Goal: Information Seeking & Learning: Find specific fact

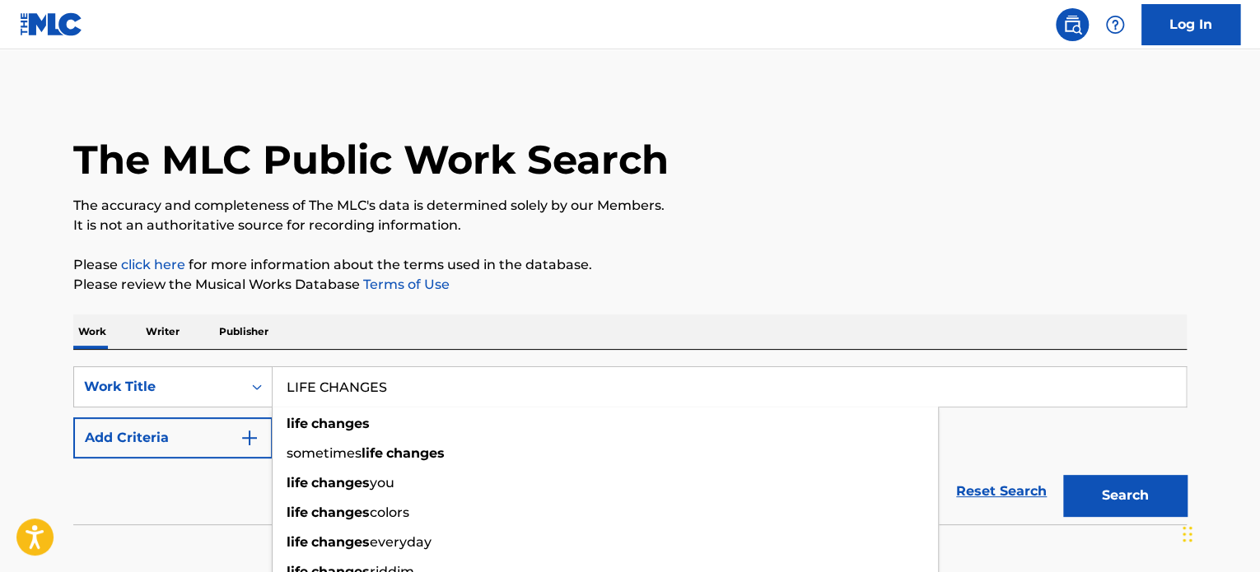
type input "LIFE CHANGES"
click at [226, 437] on button "Add Criteria" at bounding box center [172, 438] width 199 height 41
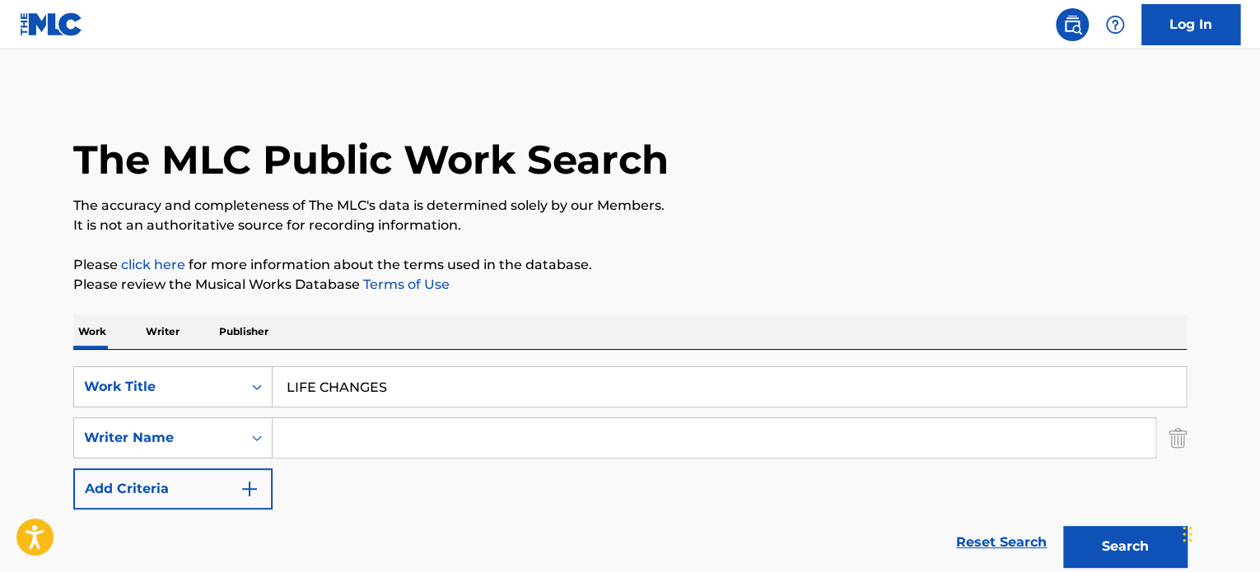
click at [349, 430] on input "Search Form" at bounding box center [714, 438] width 883 height 40
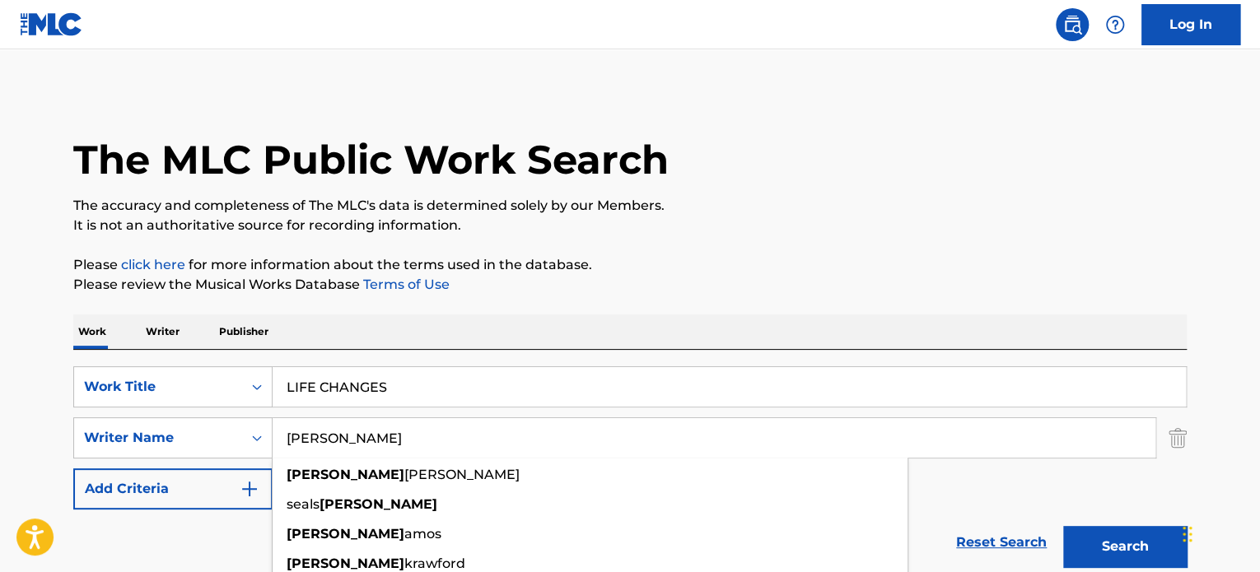
type input "[PERSON_NAME]"
click at [1063, 526] on button "Search" at bounding box center [1125, 546] width 124 height 41
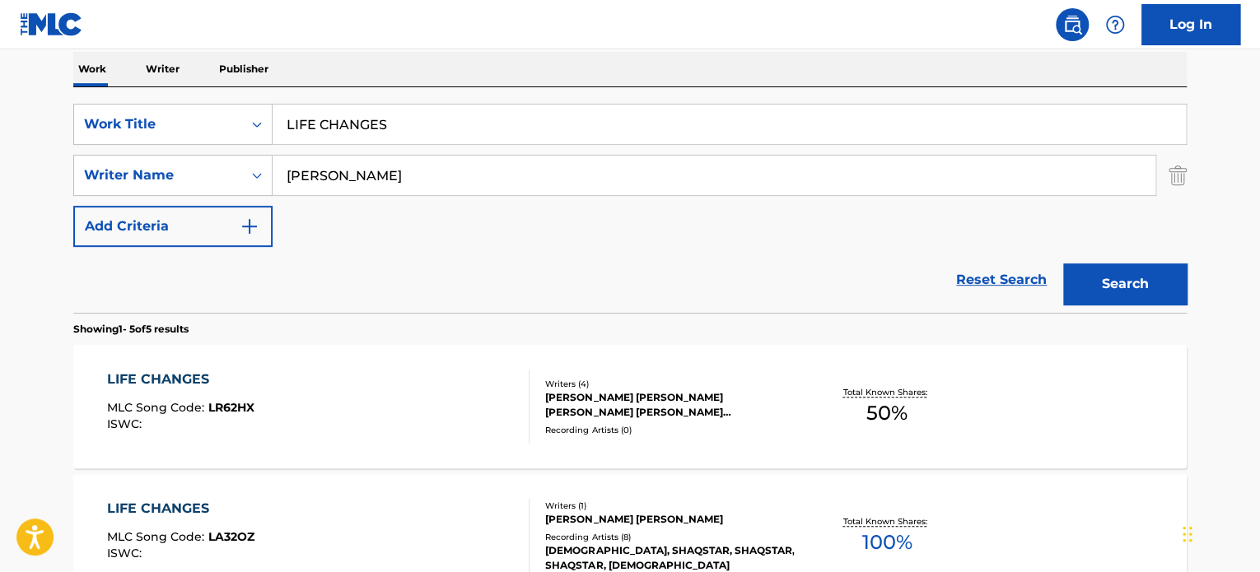
scroll to position [360, 0]
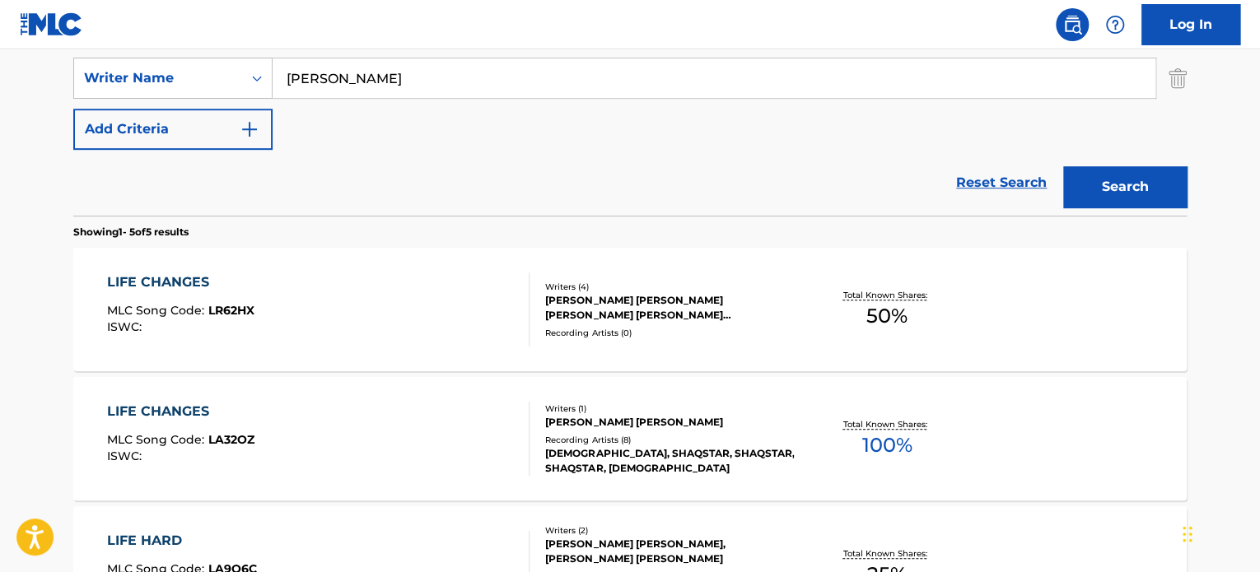
click at [643, 421] on div "[PERSON_NAME] [PERSON_NAME]" at bounding box center [669, 422] width 249 height 15
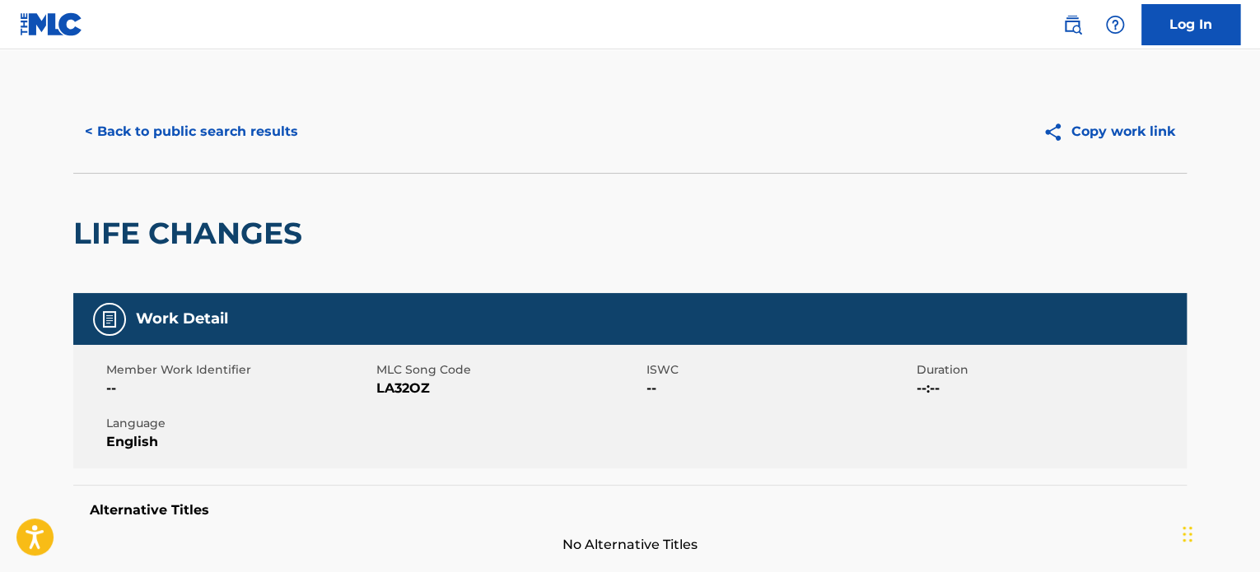
click at [169, 128] on button "< Back to public search results" at bounding box center [191, 131] width 236 height 41
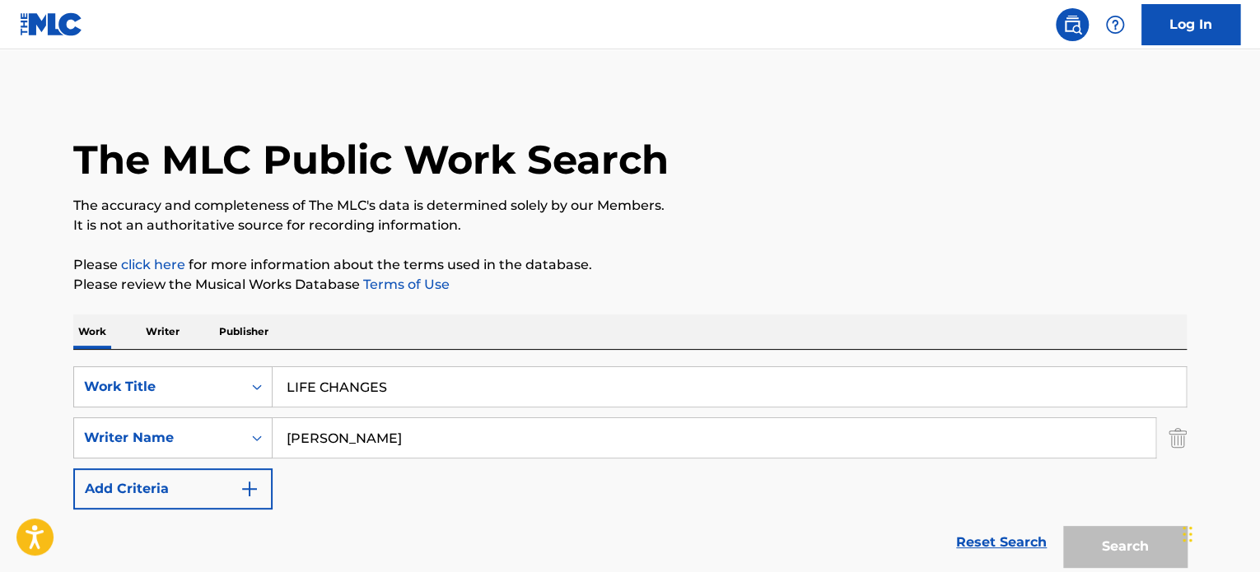
scroll to position [360, 0]
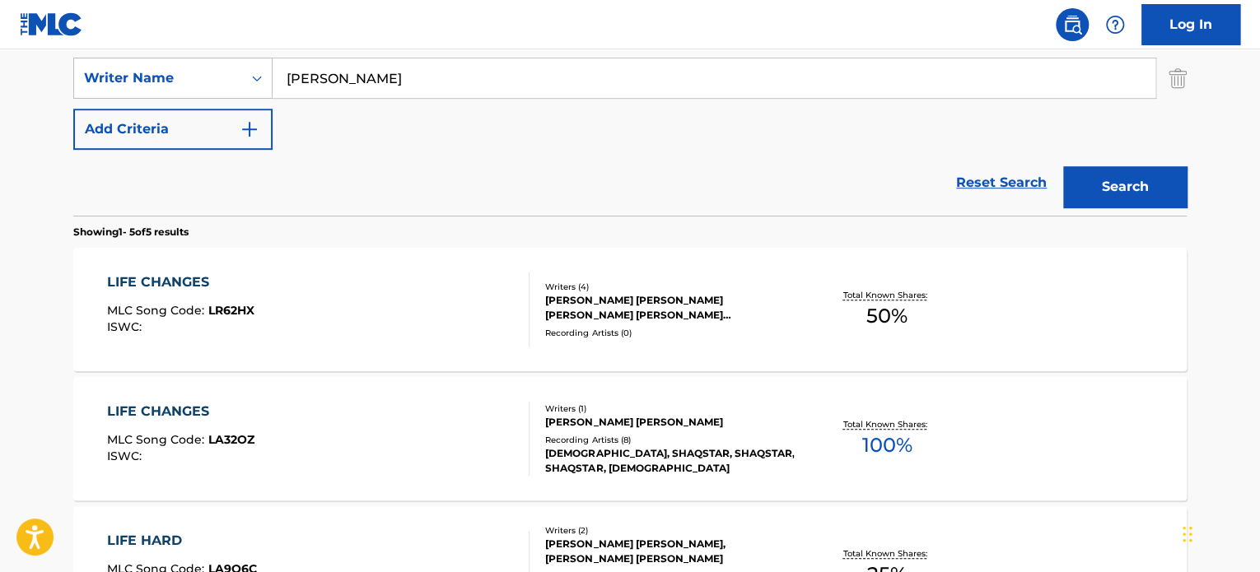
click at [672, 325] on div "Writers ( 4 ) [PERSON_NAME] [PERSON_NAME] [PERSON_NAME] [PERSON_NAME] [PERSON_N…" at bounding box center [662, 310] width 264 height 58
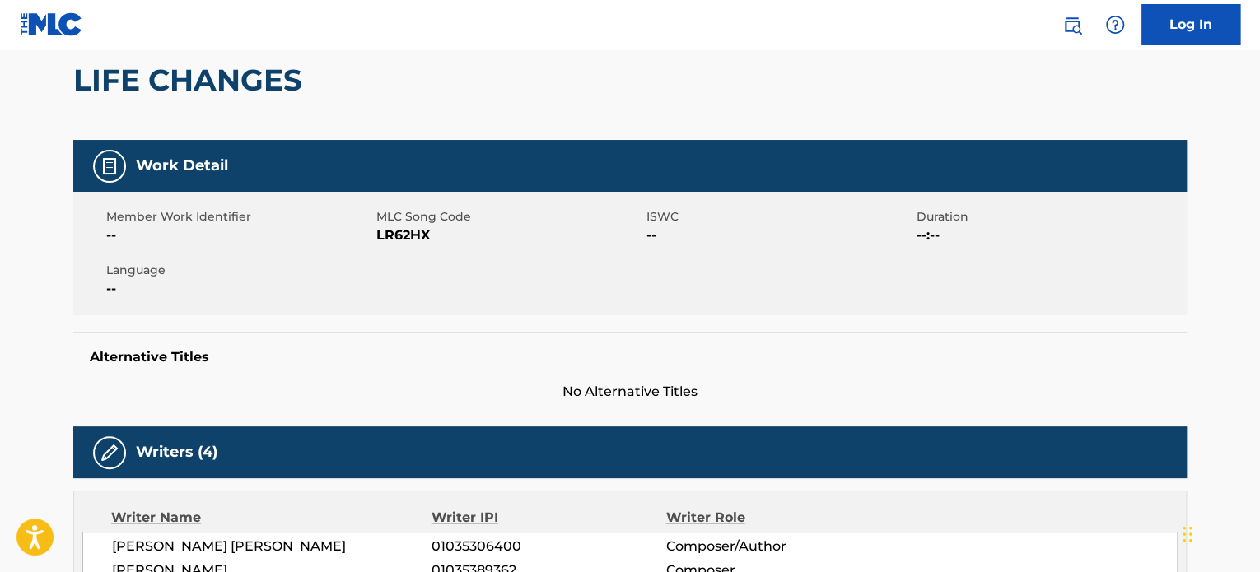
scroll to position [26, 0]
